Goal: Information Seeking & Learning: Learn about a topic

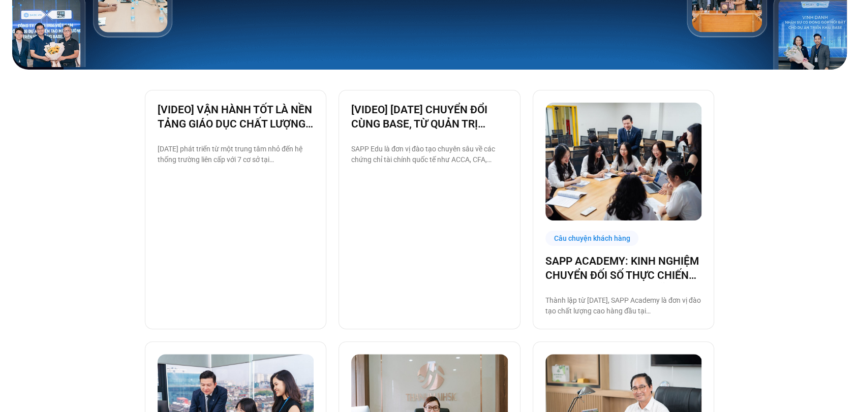
scroll to position [228, 0]
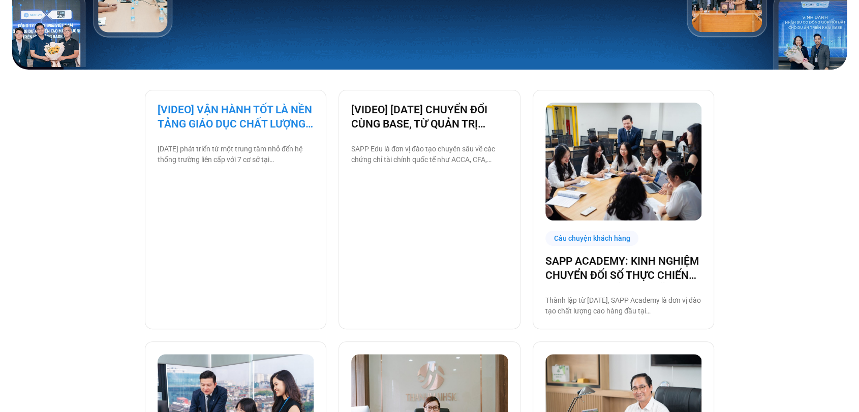
click at [250, 120] on link "[VIDEO] VẬN HÀNH TỐT LÀ NỀN TẢNG GIÁO DỤC CHẤT LƯỢNG – BAMBOO SCHOOL CHỌN BASE" at bounding box center [235, 117] width 156 height 28
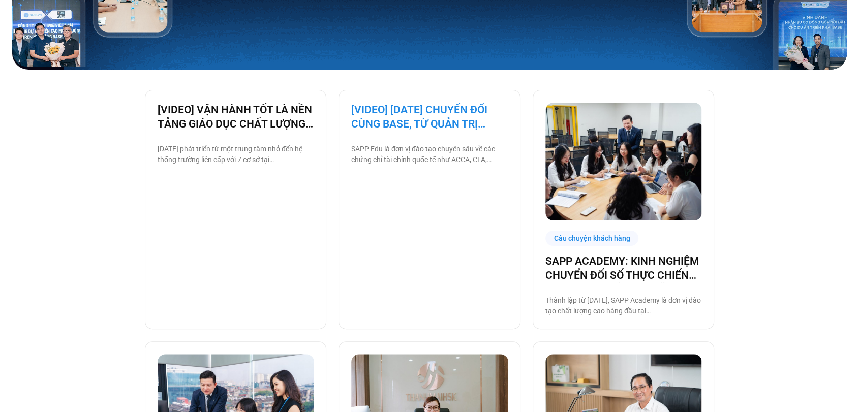
click at [382, 106] on link "[VIDEO] [DATE] CHUYỂN ĐỔI CÙNG BASE, TỪ QUẢN TRỊ NHÂN SỰ ĐẾN VẬN HÀNH TOÀN BỘ T…" at bounding box center [429, 117] width 156 height 28
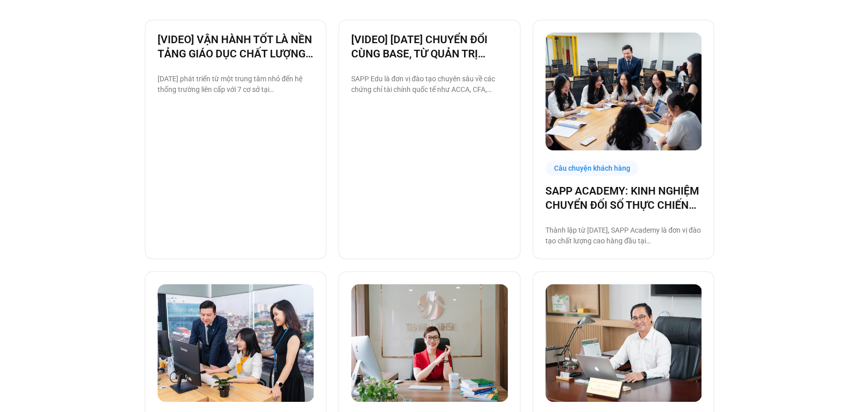
scroll to position [471, 0]
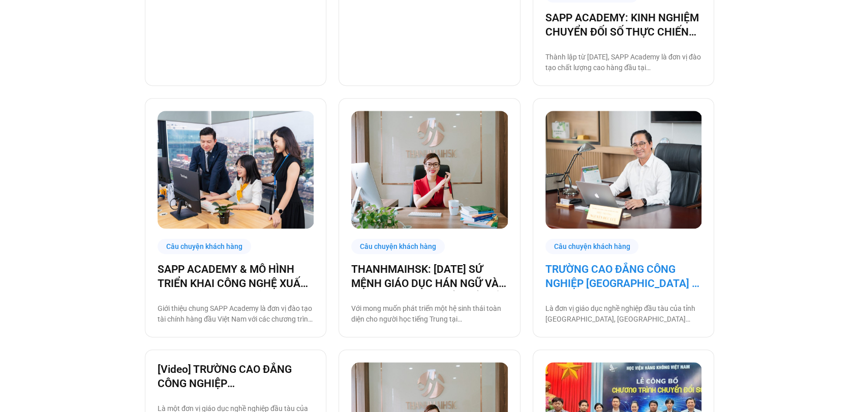
click at [618, 277] on link "TRƯỜNG CAO ĐẲNG CÔNG NGHIỆP [GEOGRAPHIC_DATA] – ĐƠN VỊ GIÁO DỤC CÔNG TIÊN PHONG…" at bounding box center [623, 276] width 156 height 28
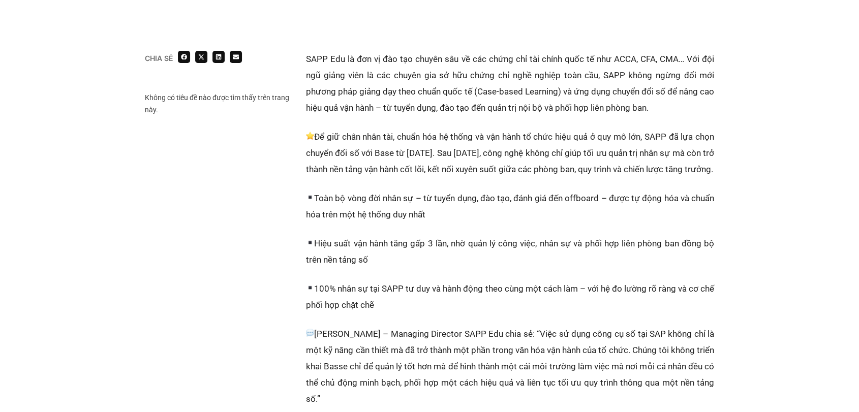
scroll to position [270, 0]
